Goal: Task Accomplishment & Management: Manage account settings

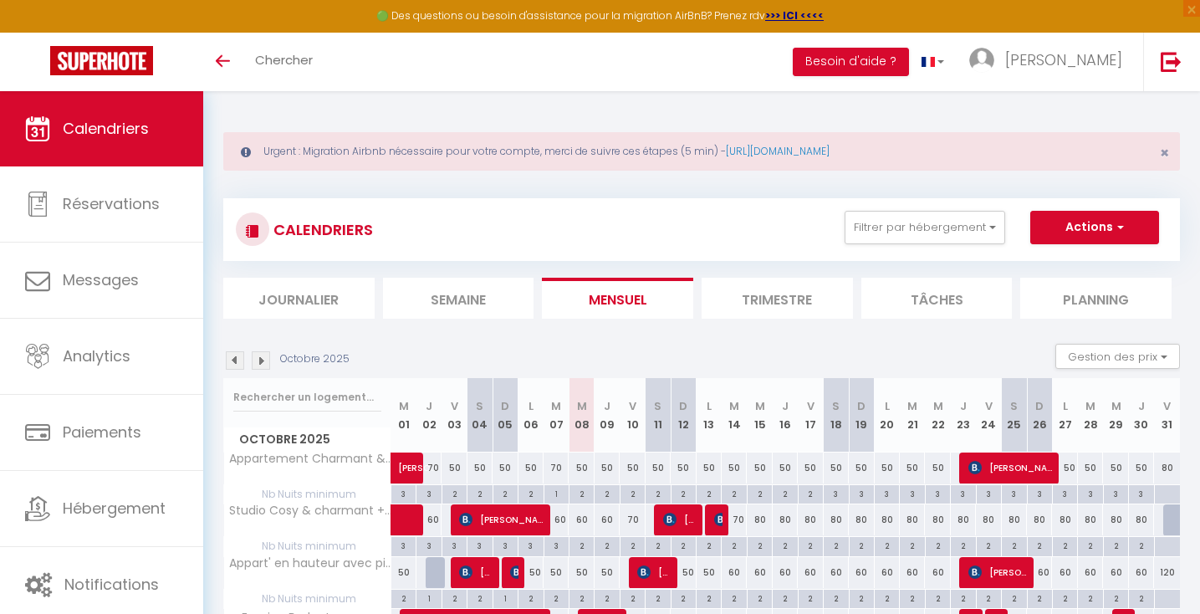
select select
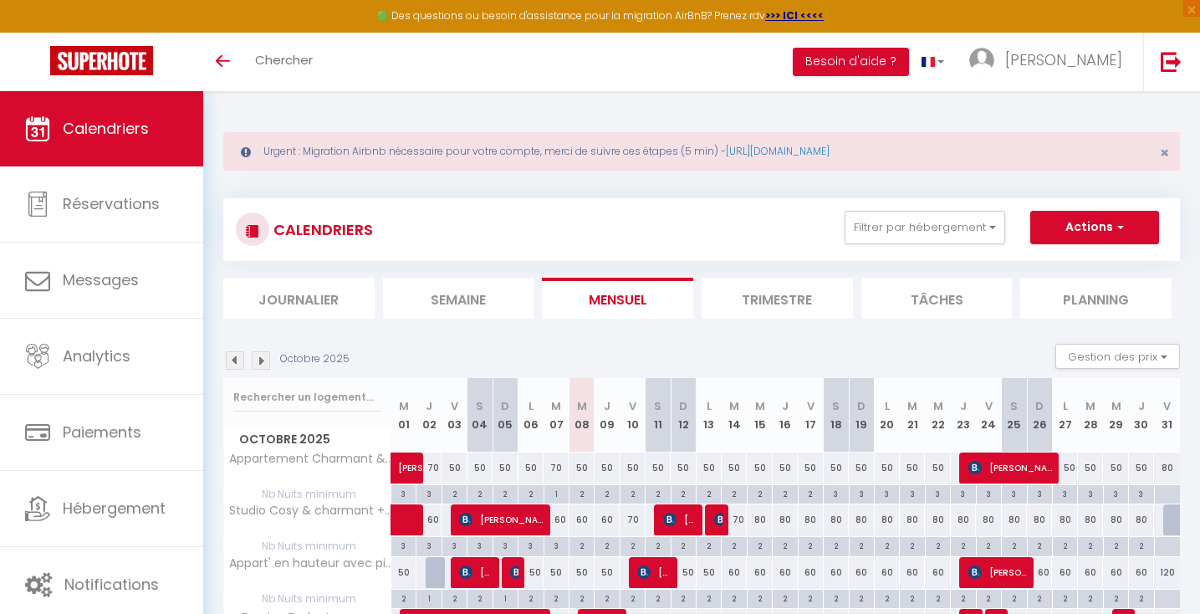
scroll to position [154, 0]
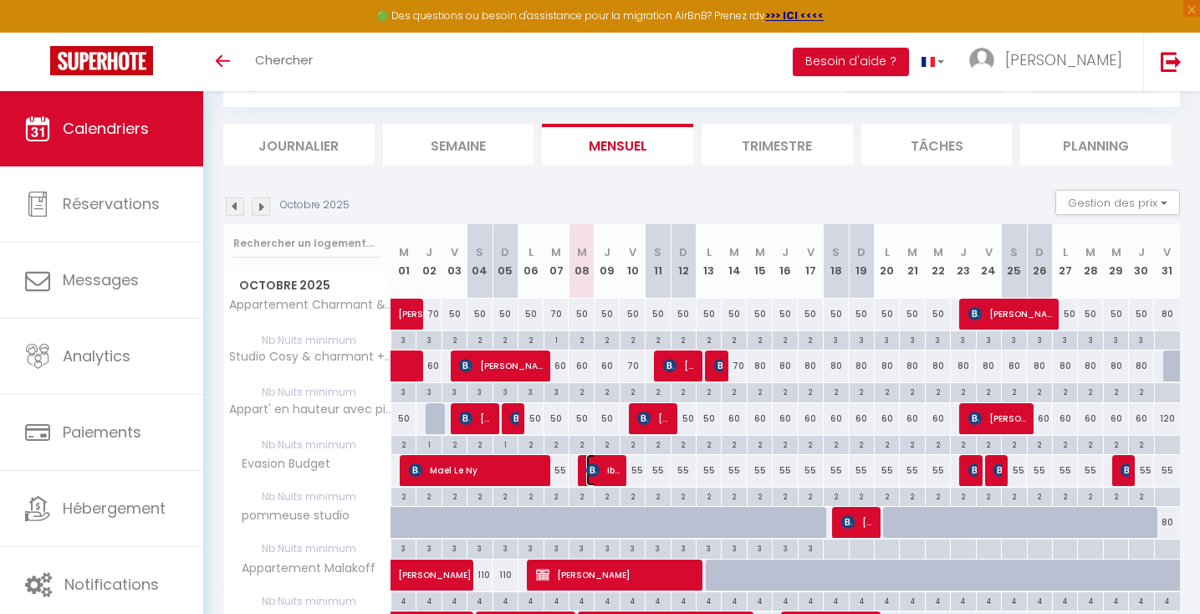
click at [600, 473] on img at bounding box center [592, 469] width 13 height 13
select select "OK"
select select "KO"
select select "0"
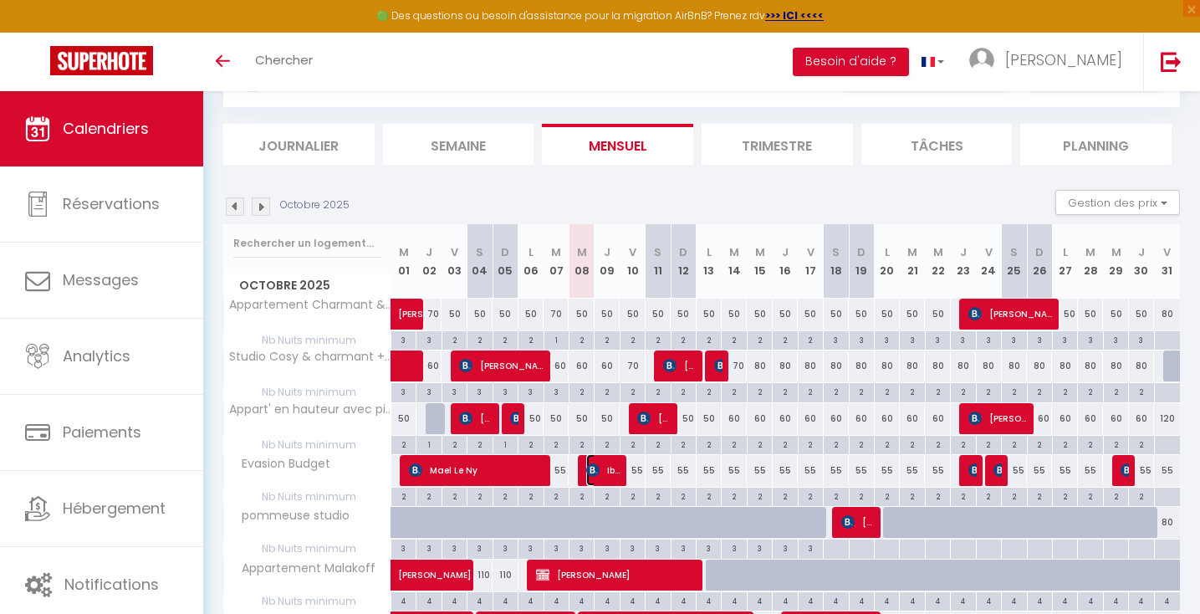
select select "1"
select select
